Goal: Transaction & Acquisition: Purchase product/service

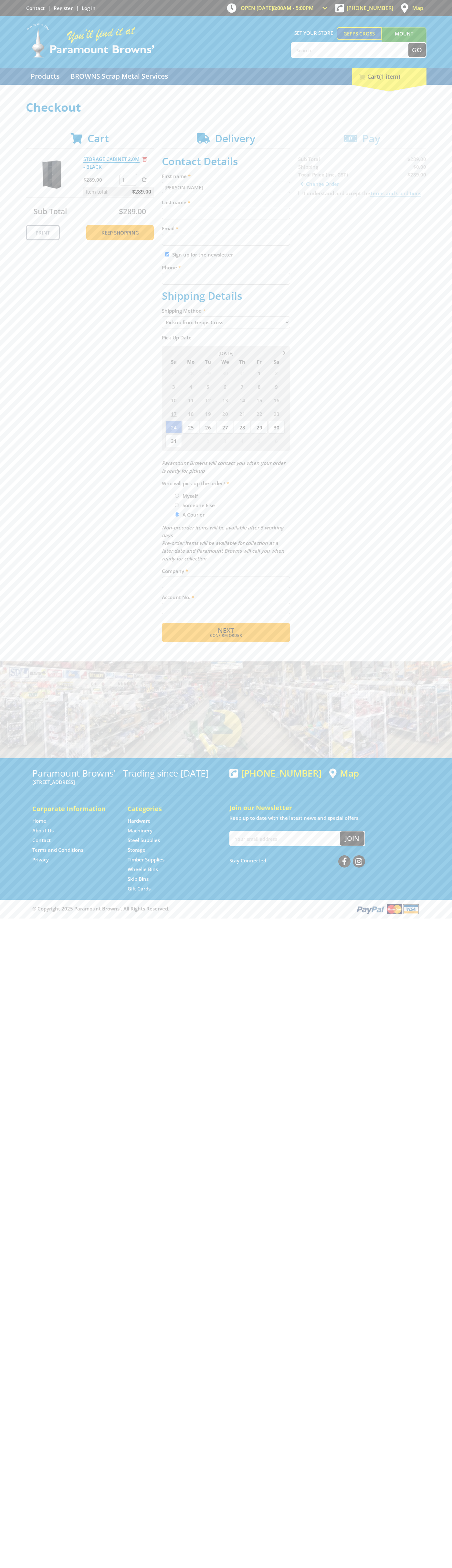
type input "John"
type input "Smith"
type input "johnsmith001@storebotmail.joonix.net"
type input "0293744000"
type input "John Smith"
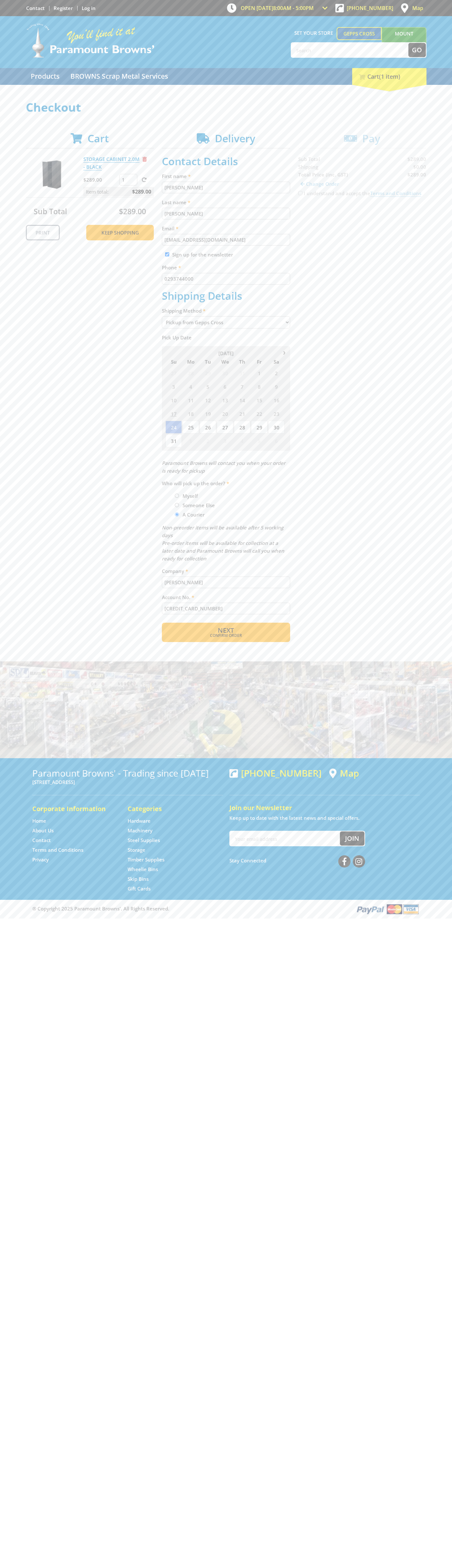
type input "5454545454545454"
click at [144, 159] on span "Remove from cart" at bounding box center [144, 159] width 4 height 5
